Goal: Information Seeking & Learning: Learn about a topic

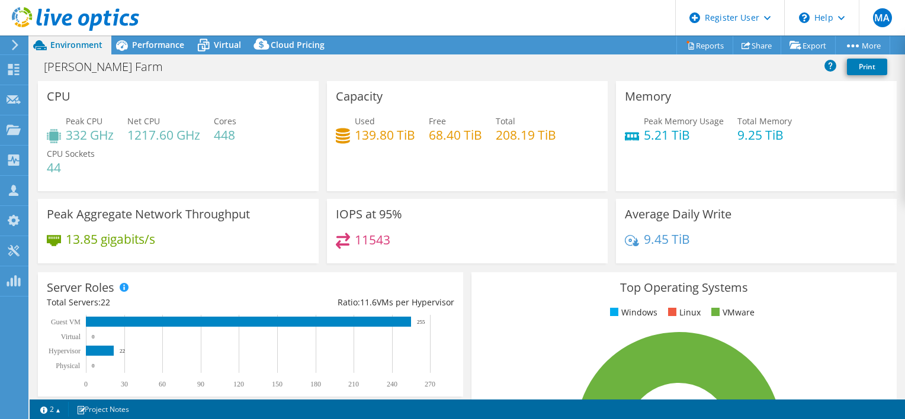
select select "[GEOGRAPHIC_DATA]"
select select "USD"
click at [676, 147] on div "Peak Memory Usage 5.21 TiB Total Memory 9.25 TiB" at bounding box center [756, 134] width 263 height 38
click at [503, 171] on div "Capacity Used 139.80 TiB Free 68.40 TiB Total 208.19 TiB" at bounding box center [467, 136] width 281 height 110
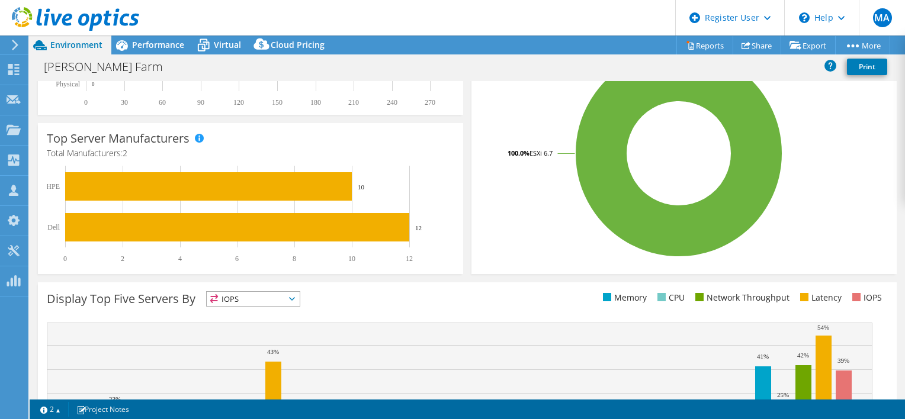
scroll to position [57, 0]
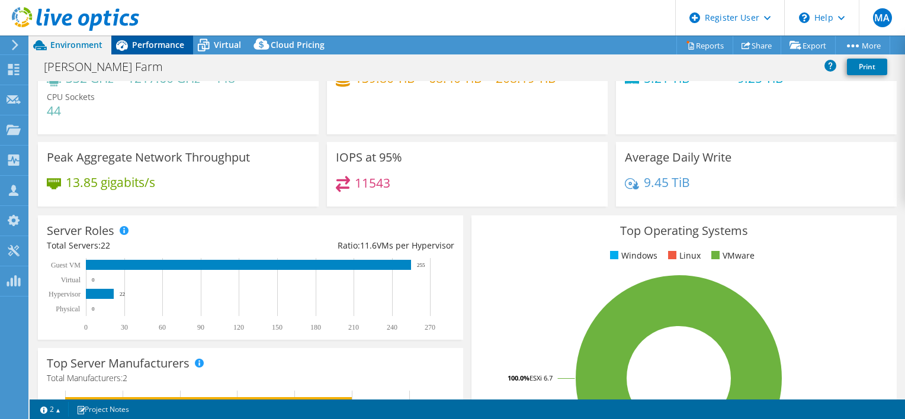
click at [168, 53] on div "Performance" at bounding box center [152, 45] width 82 height 19
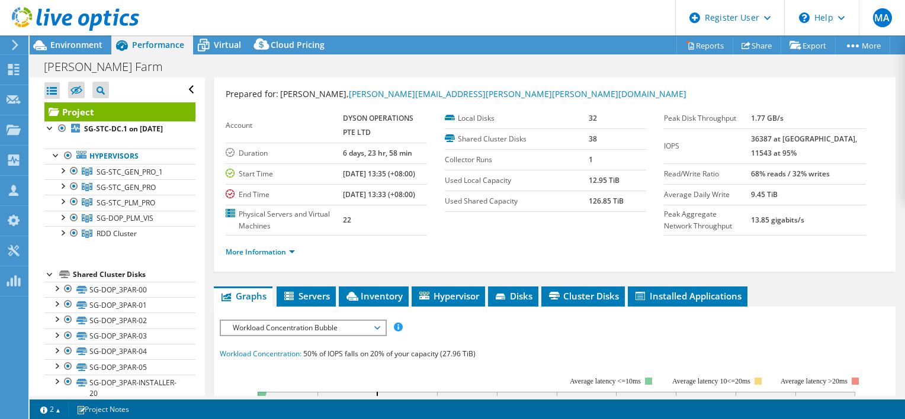
scroll to position [40, 0]
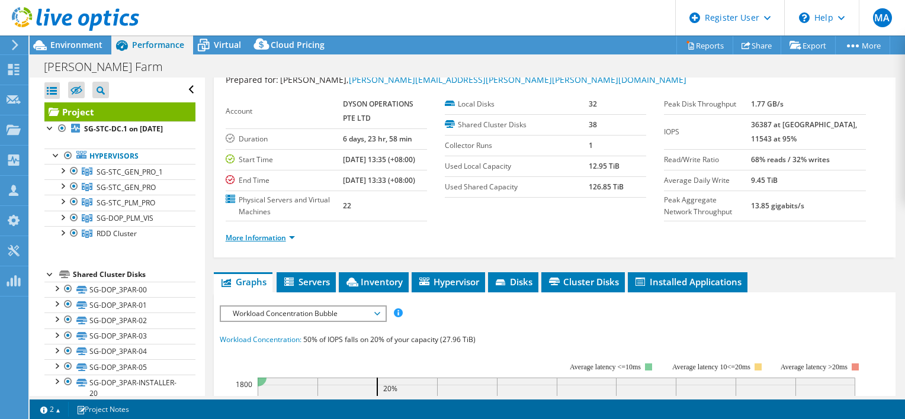
click at [275, 243] on link "More Information" at bounding box center [260, 238] width 69 height 10
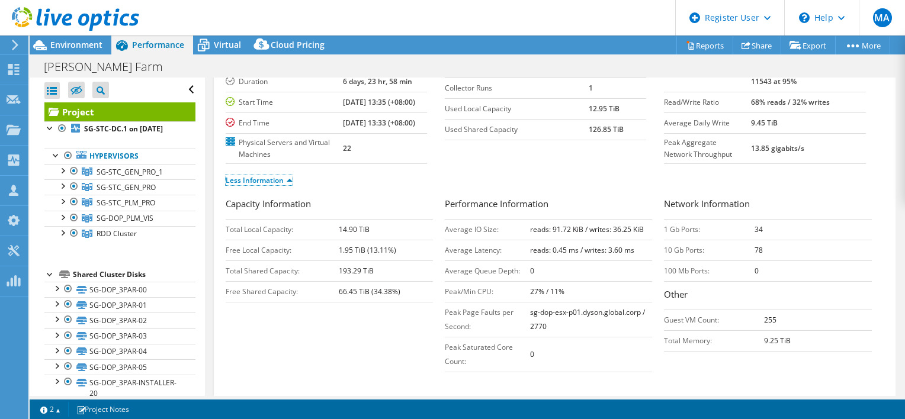
scroll to position [137, 0]
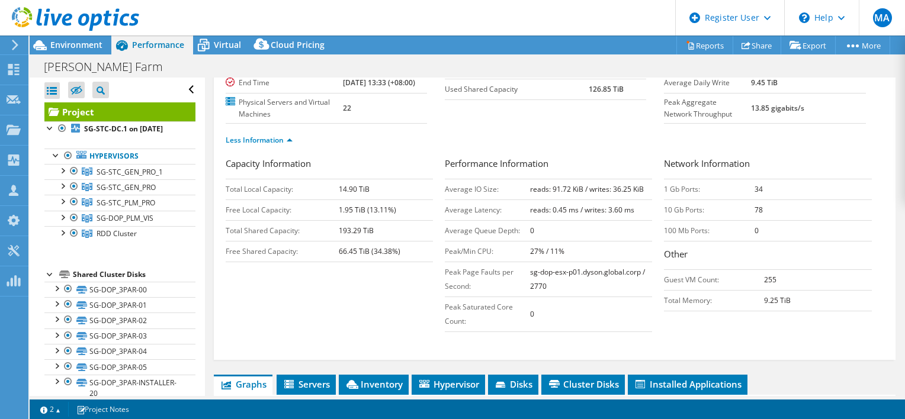
click at [590, 215] on b "reads: 0.45 ms / writes: 3.60 ms" at bounding box center [582, 210] width 104 height 10
drag, startPoint x: 590, startPoint y: 232, endPoint x: 559, endPoint y: 256, distance: 39.2
click at [559, 241] on td "0" at bounding box center [591, 230] width 123 height 21
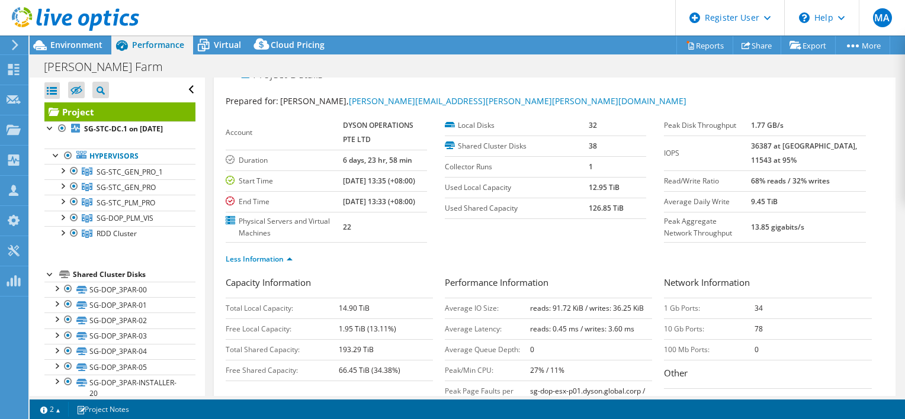
scroll to position [18, 0]
click at [802, 229] on b "13.85 gigabits/s" at bounding box center [777, 228] width 53 height 10
click at [572, 243] on section "Account DYSON OPERATIONS PTE LTD Duration 6 days, 23 hr, 58 min Start Time [DAT…" at bounding box center [445, 179] width 439 height 127
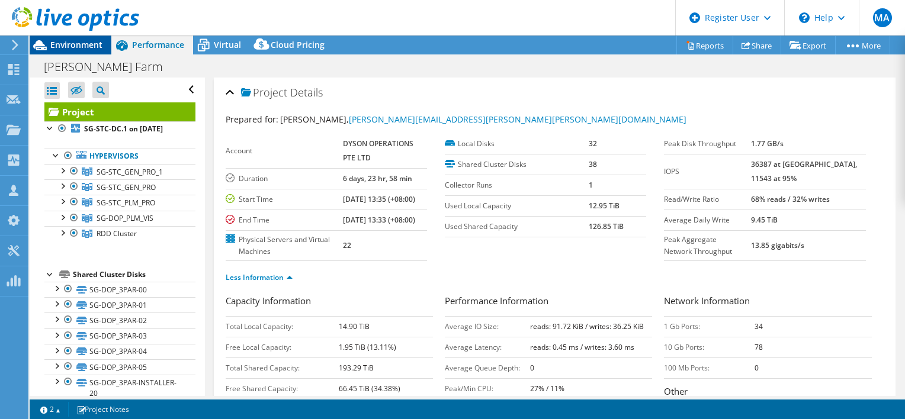
click at [88, 44] on span "Environment" at bounding box center [76, 44] width 52 height 11
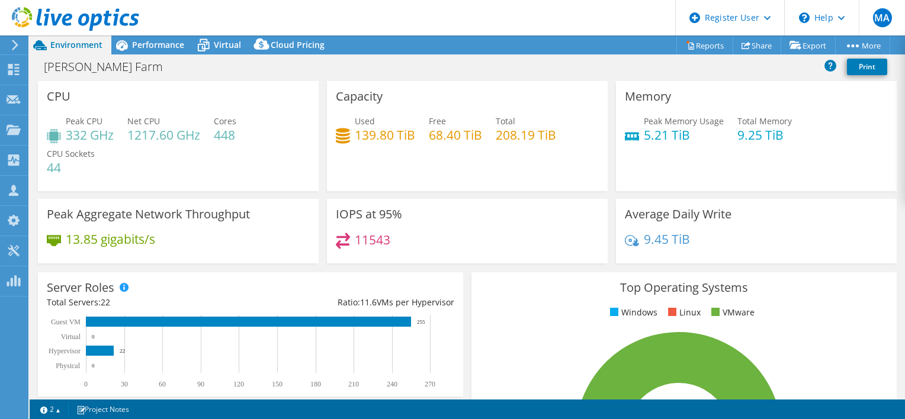
click at [445, 128] on h4 "68.40 TiB" at bounding box center [455, 134] width 53 height 13
drag, startPoint x: 445, startPoint y: 128, endPoint x: 454, endPoint y: 155, distance: 27.5
click at [454, 155] on div "Capacity Used 139.80 TiB Free 68.40 TiB Total 208.19 TiB" at bounding box center [467, 136] width 281 height 110
click at [502, 159] on div "Capacity Used 139.80 TiB Free 68.40 TiB Total 208.19 TiB" at bounding box center [467, 136] width 281 height 110
